Goal: Task Accomplishment & Management: Manage account settings

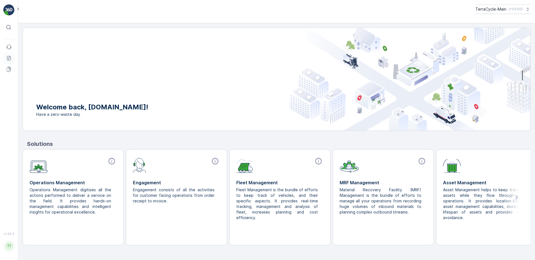
click at [6, 60] on icon at bounding box center [9, 58] width 6 height 6
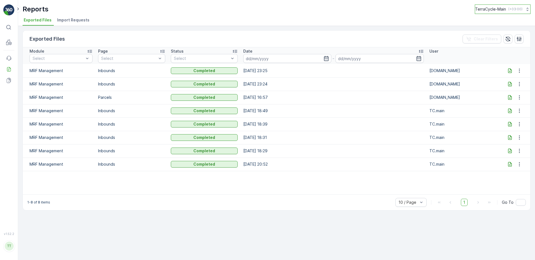
click at [506, 7] on div "TerraCycle-Main ( +03:00 )" at bounding box center [498, 9] width 47 height 6
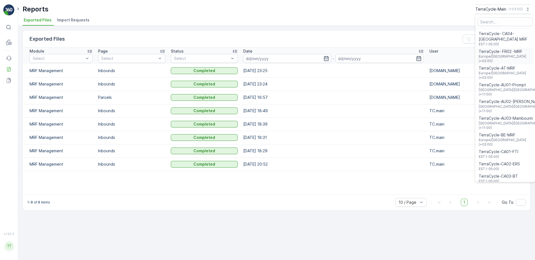
click at [497, 56] on span "Europe/Paris (+02:00)" at bounding box center [505, 58] width 53 height 9
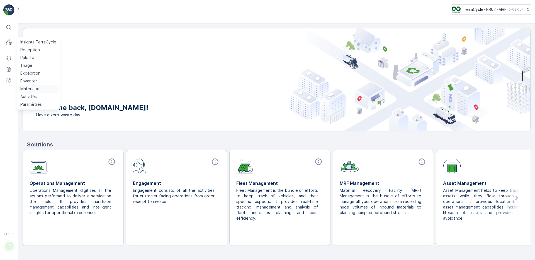
click at [38, 90] on link "Matériaux" at bounding box center [38, 89] width 40 height 8
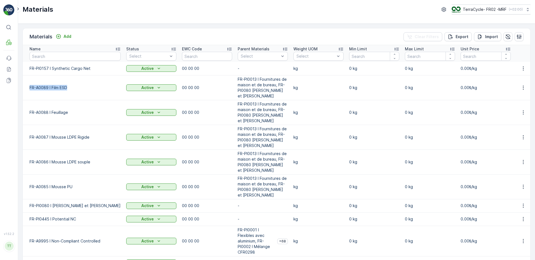
drag, startPoint x: 71, startPoint y: 88, endPoint x: 25, endPoint y: 89, distance: 45.7
click at [25, 89] on td "FR-A0089 I Film ESD" at bounding box center [73, 87] width 101 height 25
copy p "FR-A0089 I Film ESD"
click at [67, 38] on p "Add" at bounding box center [68, 37] width 8 height 6
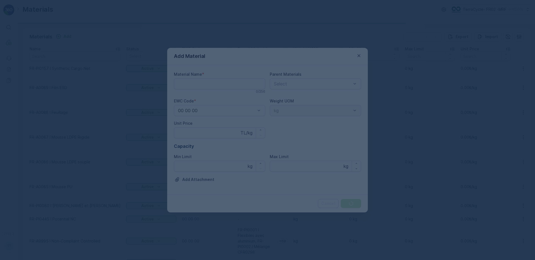
click at [359, 55] on div at bounding box center [267, 130] width 535 height 260
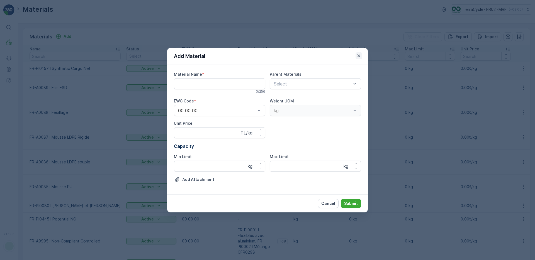
click at [359, 57] on icon "button" at bounding box center [358, 55] width 3 height 3
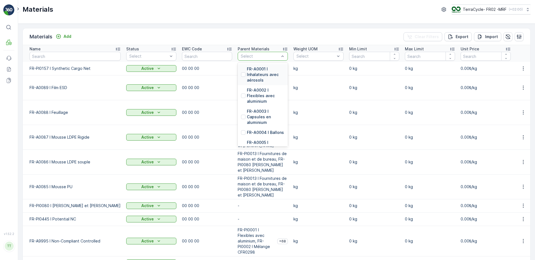
click at [240, 33] on div "Materials Add Clear Filters Export Import" at bounding box center [276, 36] width 507 height 17
click at [247, 73] on p "FR-A0001 I Inhalateurs avec aérosols" at bounding box center [266, 74] width 38 height 17
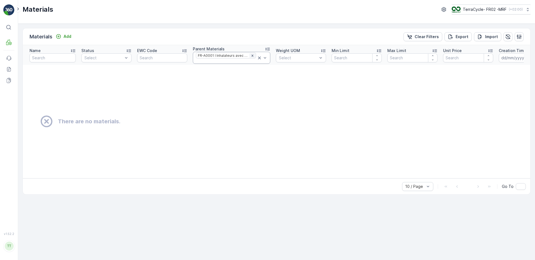
click at [251, 56] on icon "Remove FR-A0001 I Inhalateurs avec aérosols" at bounding box center [252, 56] width 2 height 2
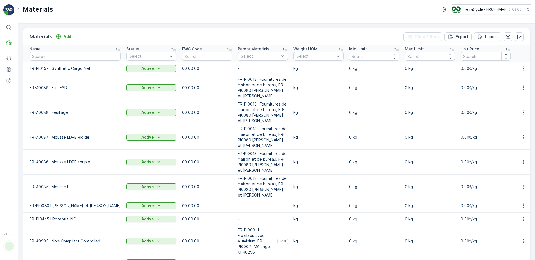
click at [50, 87] on p "FR-A0089 I Film ESD" at bounding box center [75, 88] width 91 height 6
click at [522, 88] on icon "button" at bounding box center [523, 88] width 6 height 6
click at [506, 98] on span "Edit Material" at bounding box center [503, 96] width 23 height 6
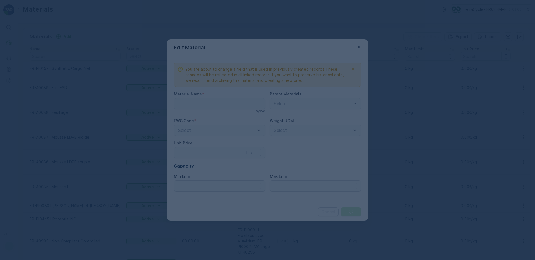
type Name "FR-A0089 I Film ESD"
type Price "0"
type Limit "0"
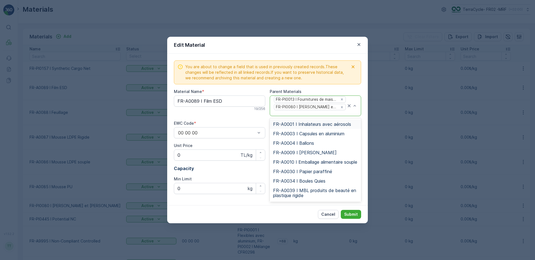
type input "FR-A0089 I Film ESD"
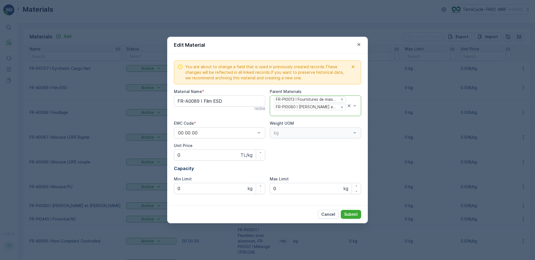
drag, startPoint x: 321, startPoint y: 111, endPoint x: 302, endPoint y: 111, distance: 18.9
click at [302, 111] on div at bounding box center [309, 113] width 73 height 5
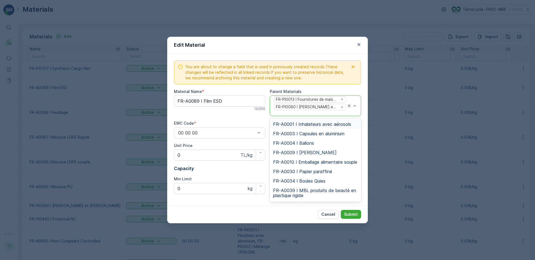
click at [300, 112] on div at bounding box center [309, 113] width 73 height 5
click at [295, 125] on span "FR-A0001 I Inhalateurs avec aérosols" at bounding box center [312, 124] width 78 height 5
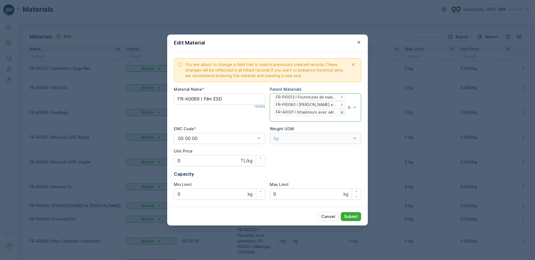
click at [340, 113] on icon "Remove FR-A0001 I Inhalateurs avec aérosols" at bounding box center [342, 113] width 4 height 4
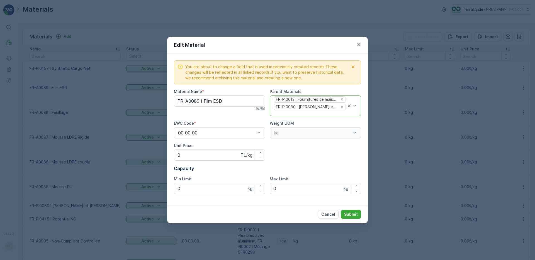
click at [330, 219] on div "Cancel Submit" at bounding box center [267, 214] width 201 height 18
click at [328, 214] on p "Cancel" at bounding box center [328, 215] width 14 height 6
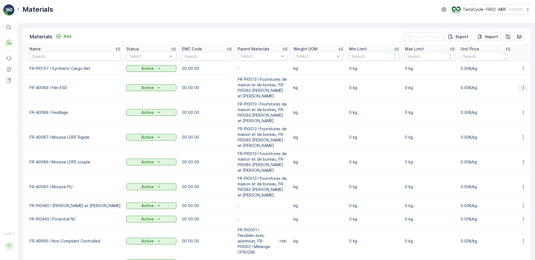
click at [523, 88] on icon "button" at bounding box center [523, 88] width 6 height 6
click at [513, 98] on span "Edit Material" at bounding box center [503, 96] width 23 height 6
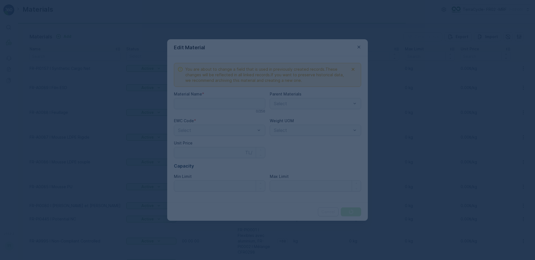
type Name "FR-A0089 I Film ESD"
type Price "0"
type Limit "0"
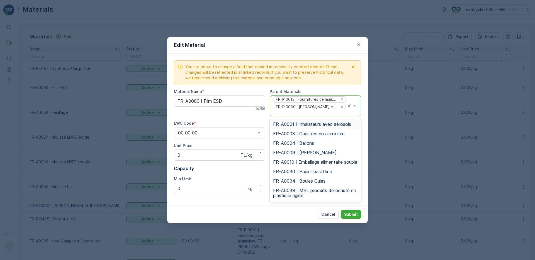
click at [329, 128] on div "FR-A0001 I Inhalateurs avec aérosols" at bounding box center [315, 124] width 91 height 9
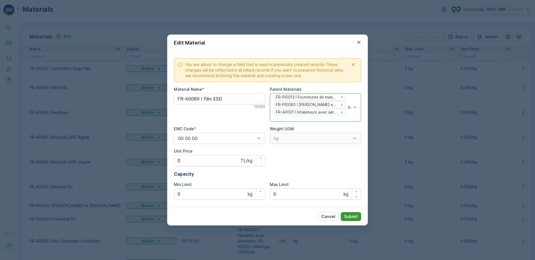
click at [349, 215] on p "Submit" at bounding box center [351, 217] width 14 height 6
